Goal: Transaction & Acquisition: Purchase product/service

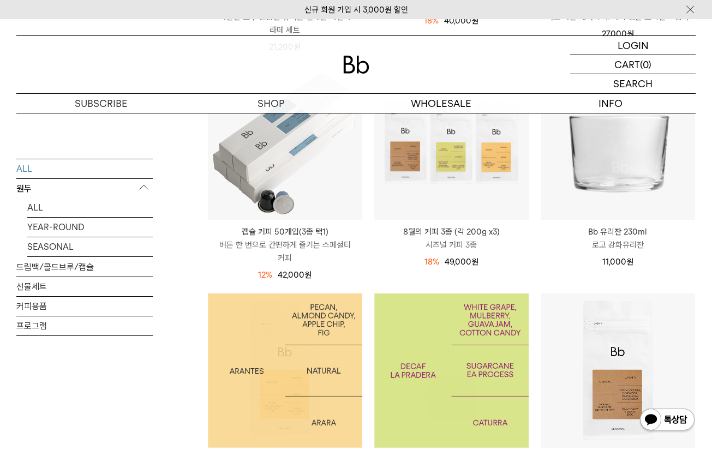
scroll to position [382, 0]
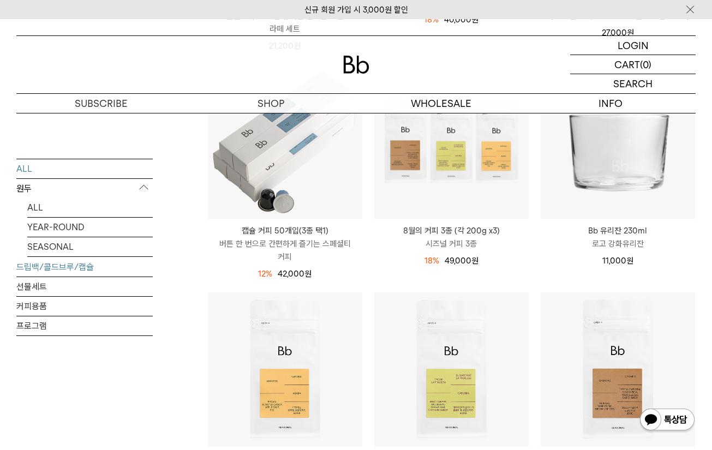
click at [35, 267] on link "드립백/콜드브루/캡슐" at bounding box center [84, 266] width 136 height 19
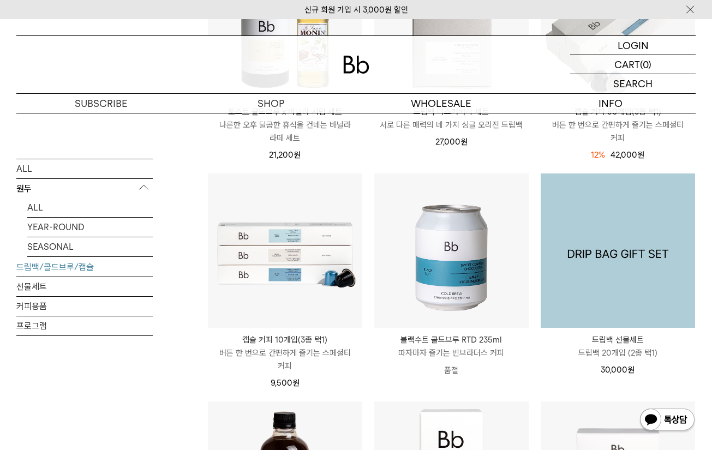
scroll to position [436, 0]
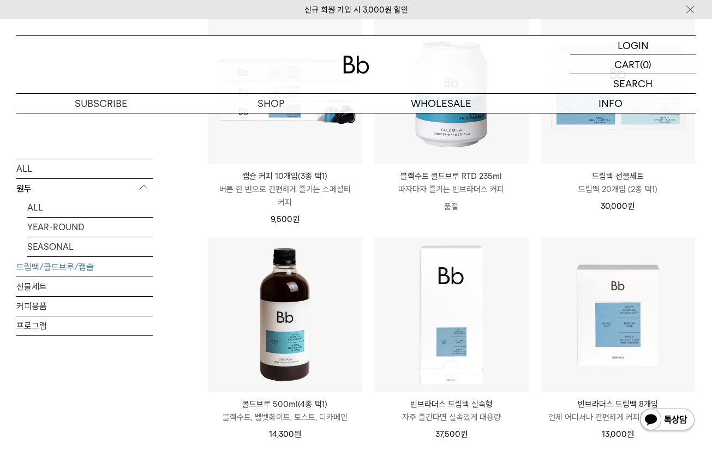
click at [272, 295] on img at bounding box center [285, 315] width 154 height 154
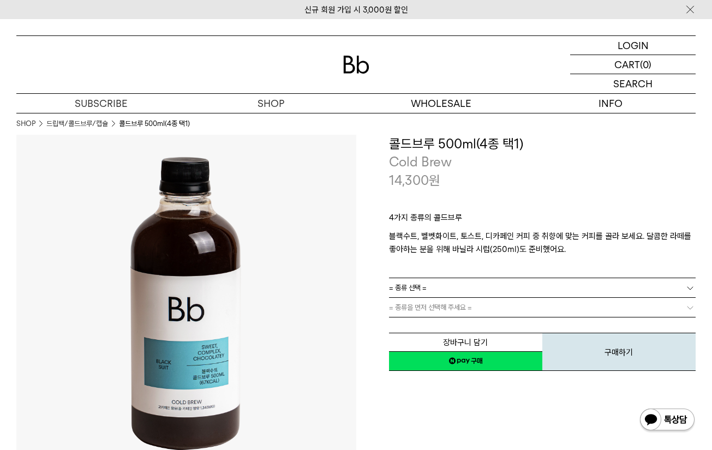
click at [444, 285] on link "= 종류 선택 =" at bounding box center [542, 287] width 307 height 19
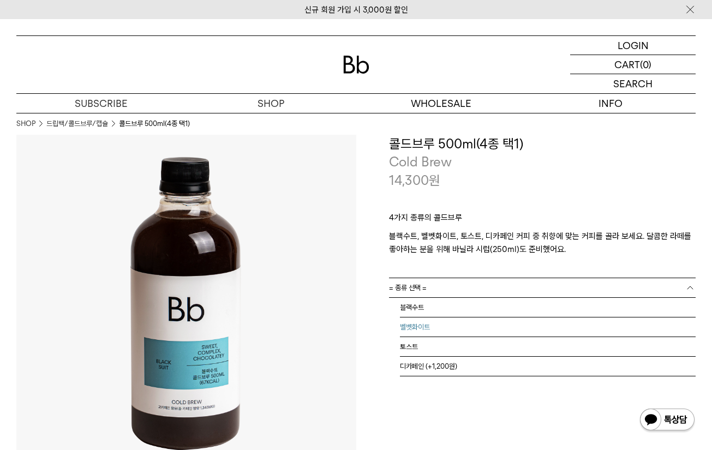
click at [426, 333] on li "벨벳화이트" at bounding box center [548, 328] width 296 height 20
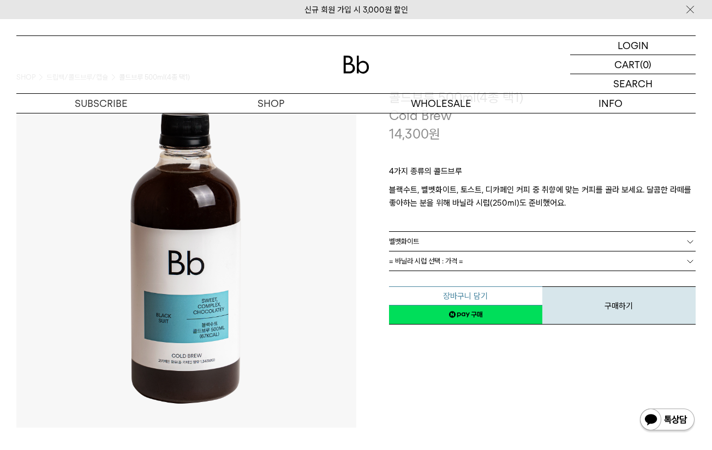
scroll to position [109, 0]
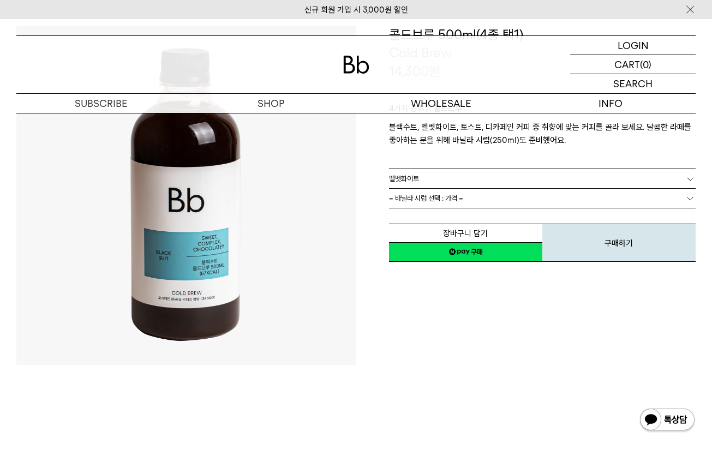
click at [516, 251] on link "네이버페이 구매하기" at bounding box center [465, 252] width 153 height 20
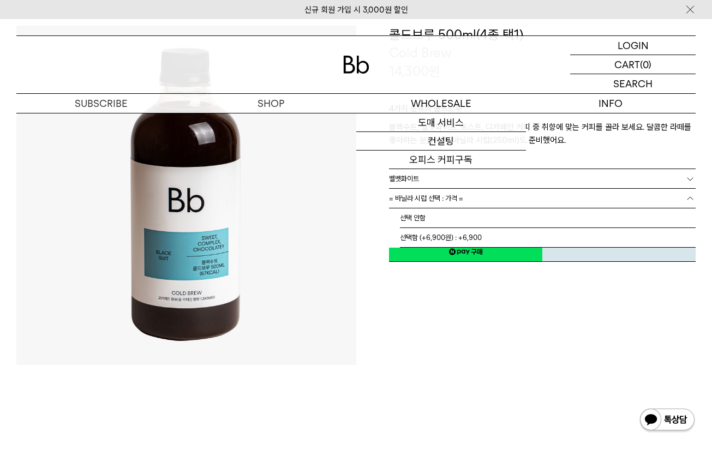
click at [509, 196] on link "= 바닐라 시럽 선택 : 가격 =" at bounding box center [542, 198] width 307 height 19
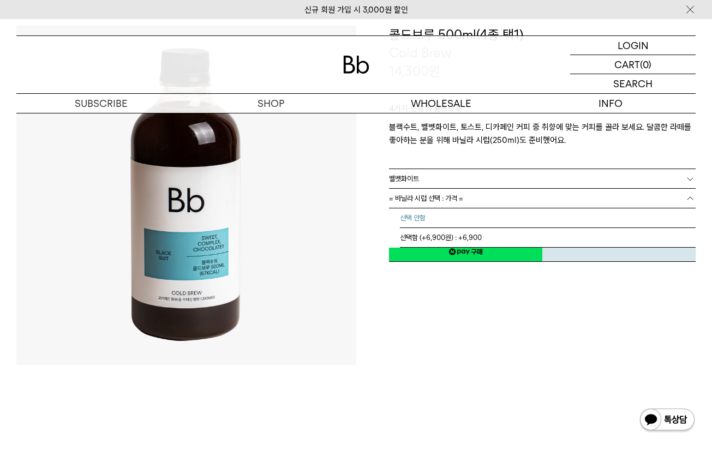
click at [489, 224] on li "선택 안함" at bounding box center [548, 218] width 296 height 20
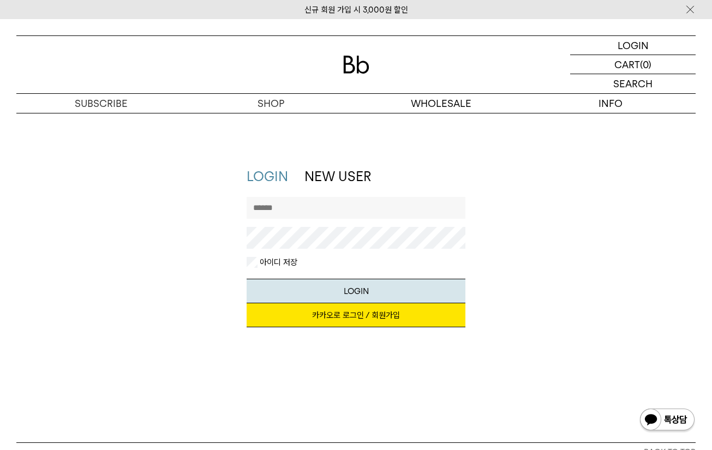
click at [394, 315] on link "카카오로 로그인 / 회원가입" at bounding box center [356, 315] width 219 height 24
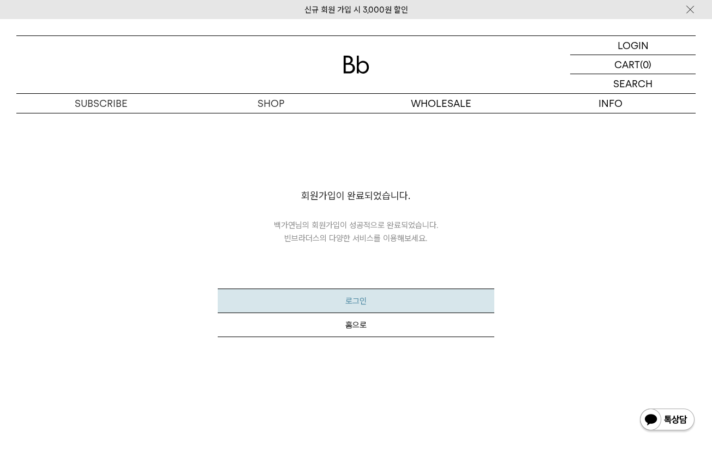
click at [376, 306] on button "로그인" at bounding box center [356, 301] width 277 height 25
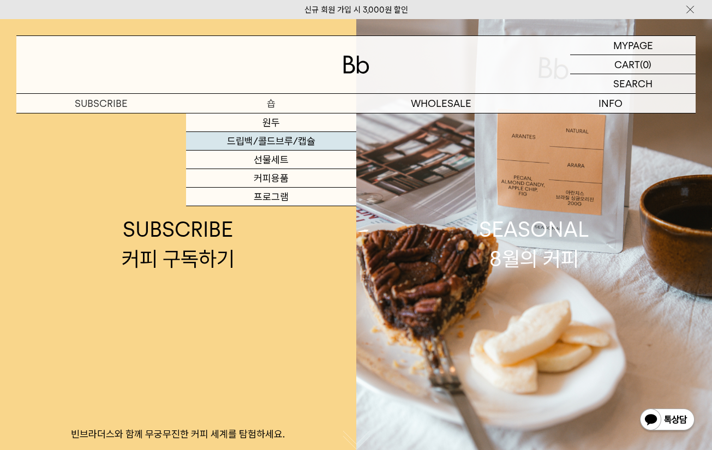
click at [284, 139] on link "드립백/콜드브루/캡슐" at bounding box center [271, 141] width 170 height 19
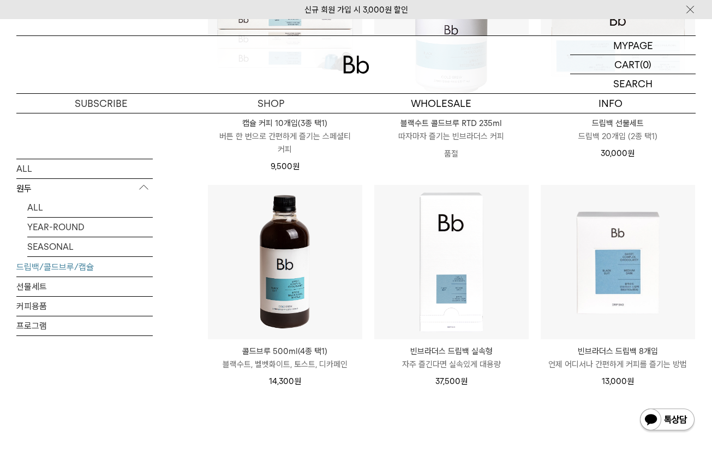
scroll to position [491, 0]
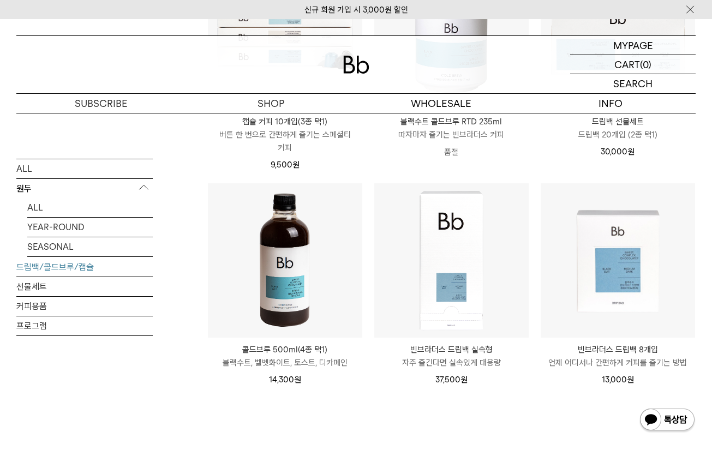
click at [259, 267] on img at bounding box center [285, 260] width 154 height 154
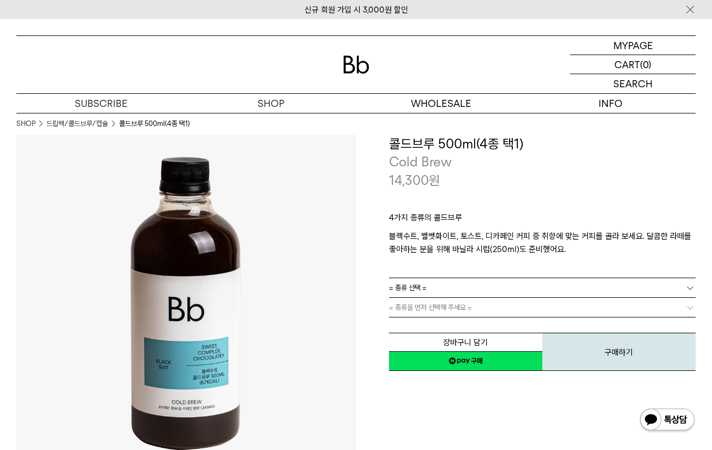
click at [545, 293] on link "= 종류 선택 =" at bounding box center [542, 287] width 307 height 19
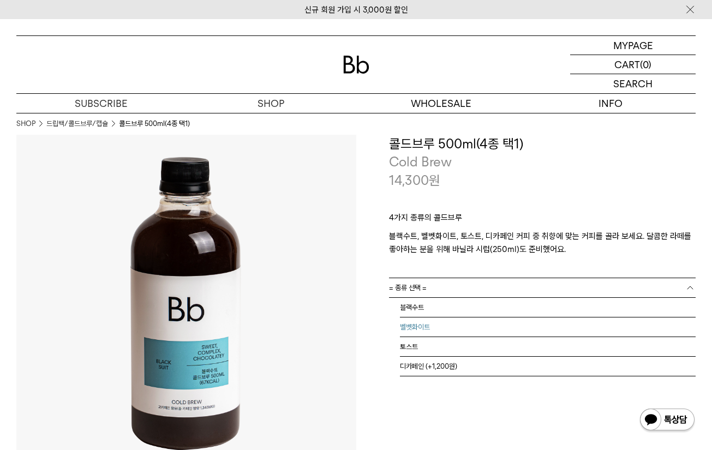
click at [462, 332] on li "벨벳화이트" at bounding box center [548, 328] width 296 height 20
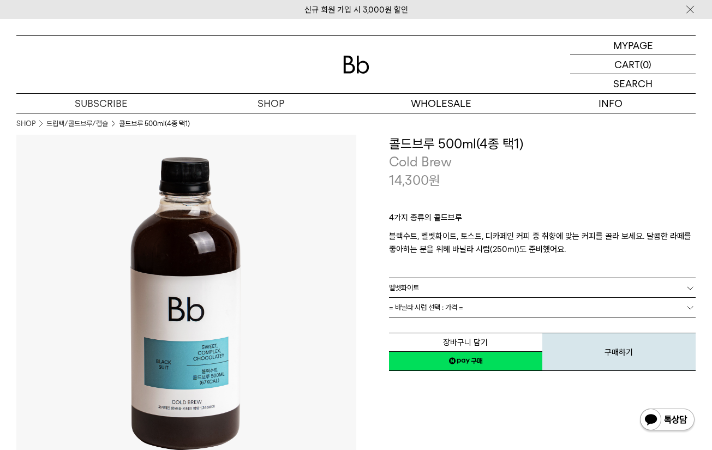
click at [461, 321] on div "장바구니 담기 찜하기 NAVER 네이버 ID로 간편구매 네이버페이 네이버페이 구매하기 찜하기 이전 이벤트 네이버페이 다음 구매하기" at bounding box center [542, 344] width 307 height 56
click at [466, 313] on link "= 바닐라 시럽 선택 : 가격 =" at bounding box center [542, 307] width 307 height 19
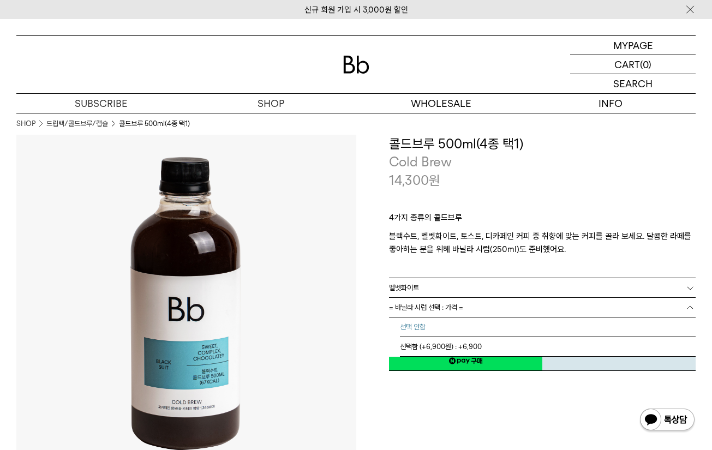
click at [468, 331] on li "선택 안함" at bounding box center [548, 328] width 296 height 20
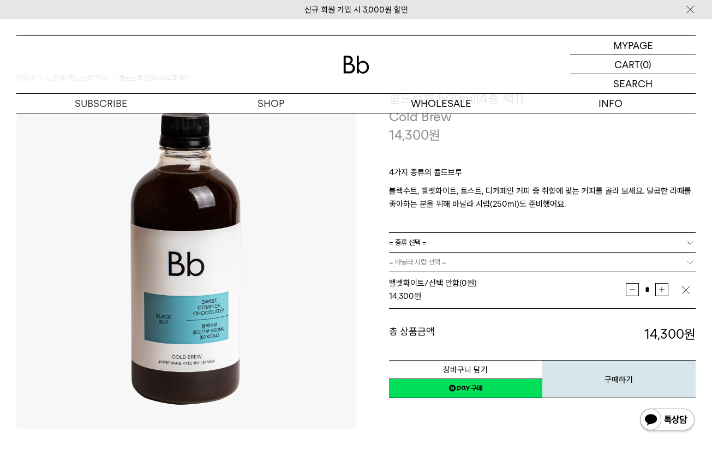
scroll to position [109, 0]
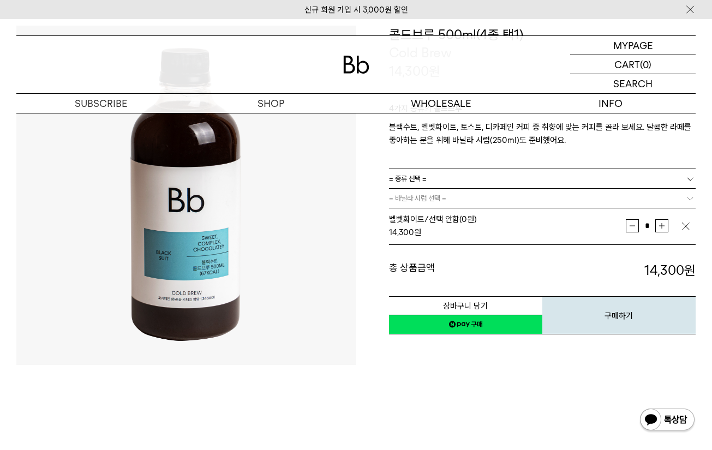
click at [485, 326] on link "네이버페이 구매하기" at bounding box center [465, 325] width 153 height 20
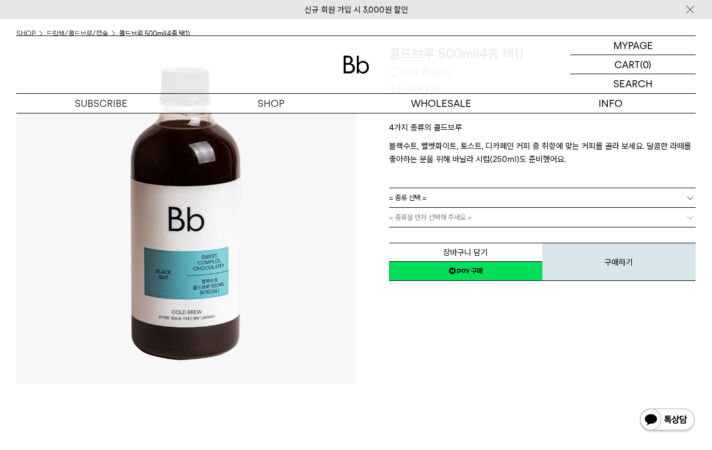
click at [617, 276] on button "구매하기" at bounding box center [618, 262] width 153 height 38
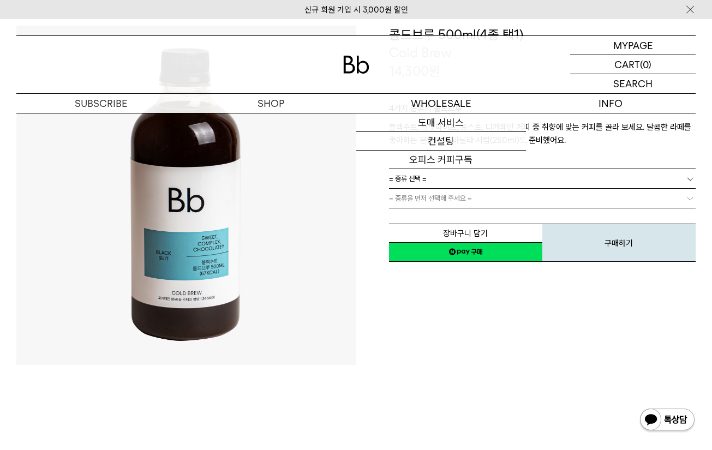
click at [495, 192] on link "= 종류을 먼저 선택해 주세요 =" at bounding box center [542, 198] width 307 height 19
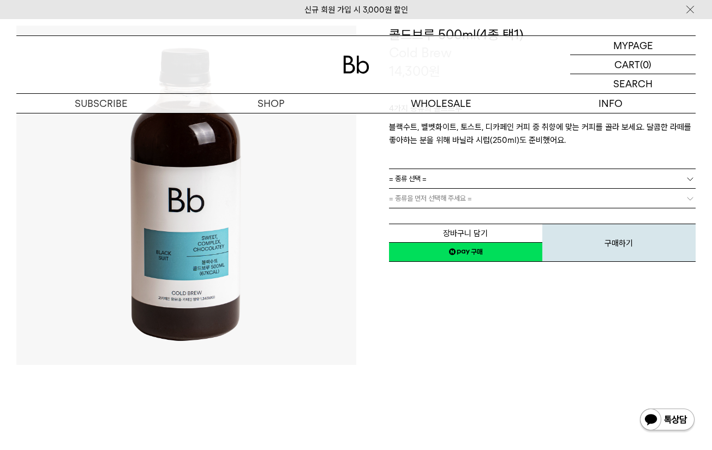
click at [492, 182] on link "= 종류 선택 =" at bounding box center [542, 178] width 307 height 19
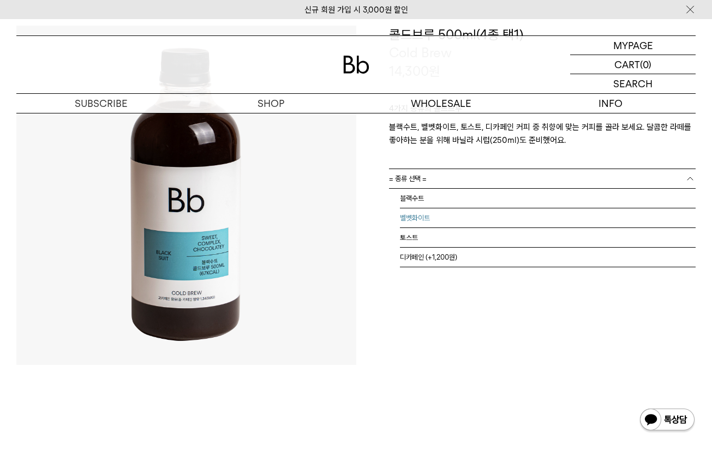
click at [472, 212] on li "벨벳화이트" at bounding box center [548, 218] width 296 height 20
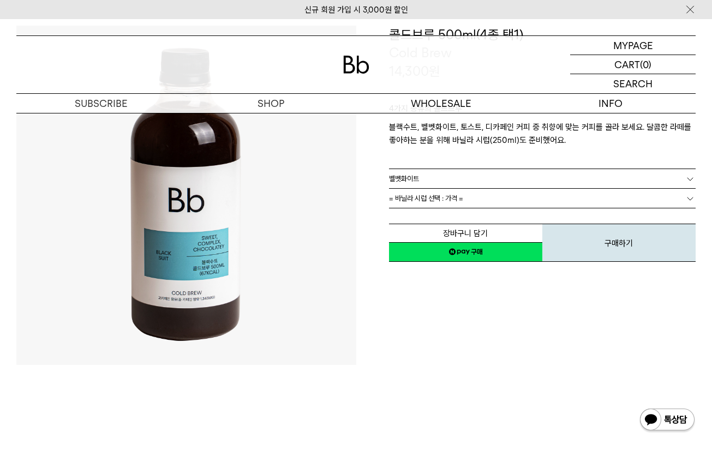
click at [468, 200] on link "= 바닐라 시럽 선택 : 가격 =" at bounding box center [542, 198] width 307 height 19
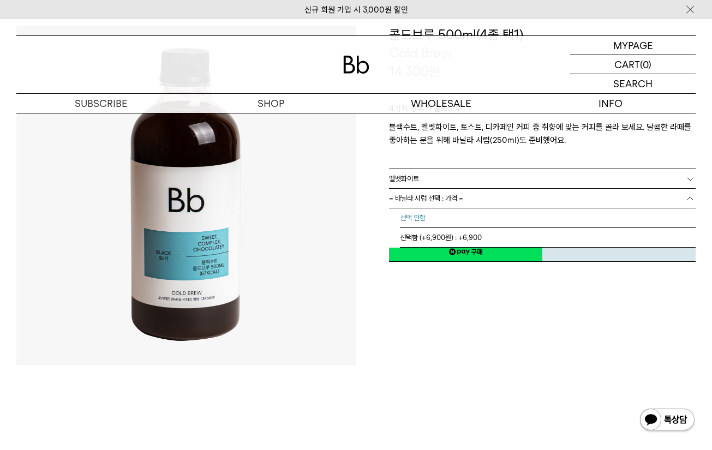
click at [444, 222] on li "선택 안함" at bounding box center [548, 218] width 296 height 20
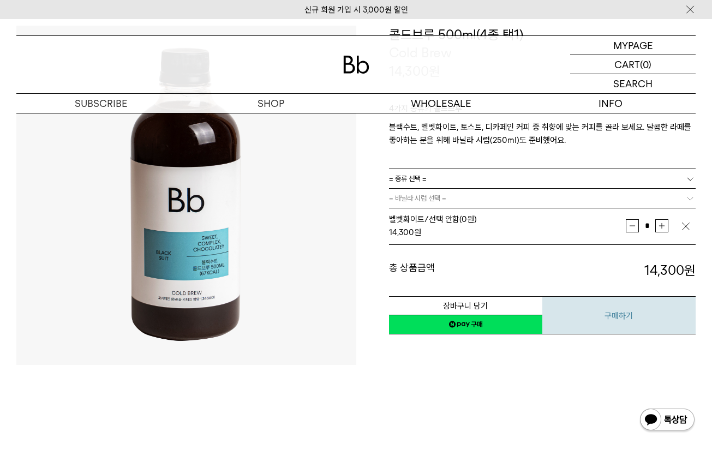
click at [594, 308] on button "구매하기" at bounding box center [618, 315] width 153 height 38
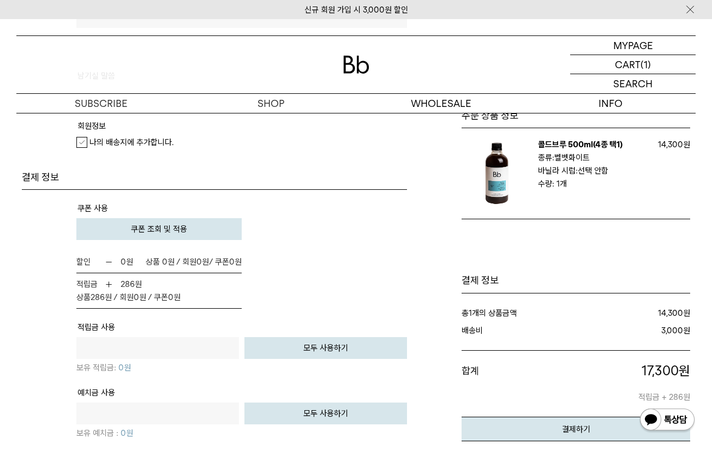
scroll to position [655, 0]
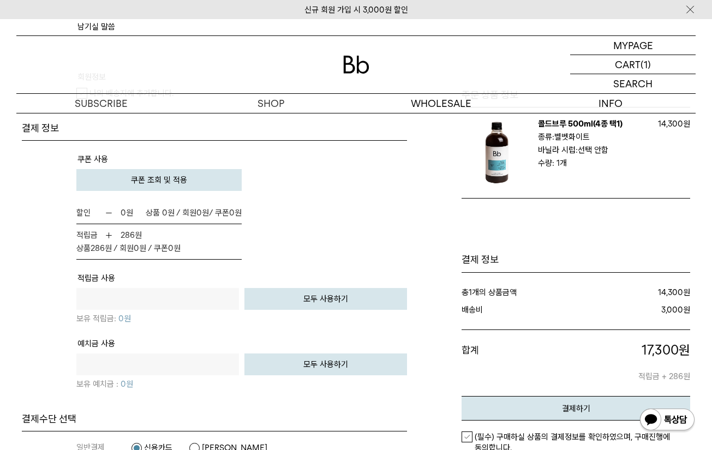
click at [175, 181] on span "쿠폰 조회 및 적용" at bounding box center [159, 180] width 56 height 10
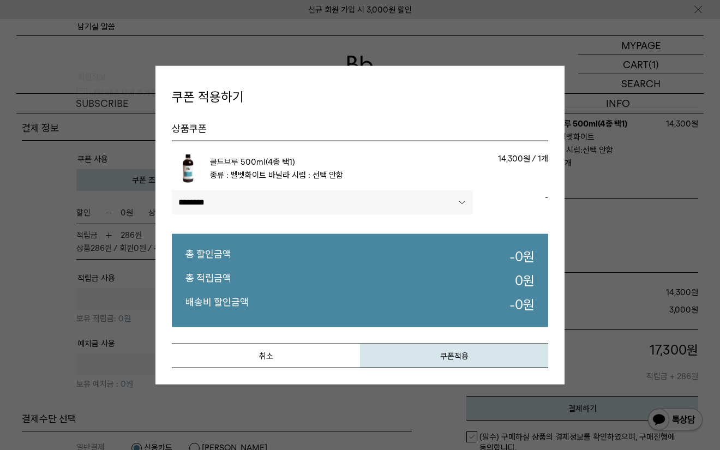
click at [325, 192] on select"] "**********" at bounding box center [322, 202] width 301 height 24
select select"] "******"
click at [172, 190] on select"] "**********" at bounding box center [322, 202] width 301 height 24
click at [429, 358] on button "쿠폰적용" at bounding box center [454, 356] width 188 height 25
click at [477, 348] on div "총 1 개의 상품금액 14,300 원 적립금 사용 배송비 3,000 원 합계 17,300 합계 17,300 원 적립금 + 286원" at bounding box center [582, 335] width 232 height 124
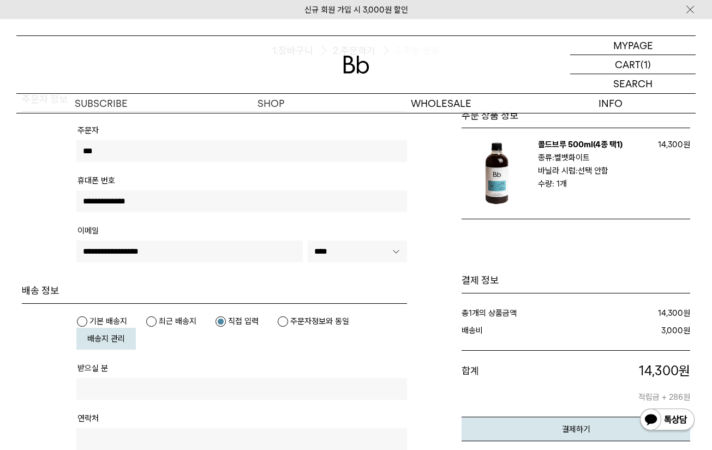
scroll to position [164, 0]
